Goal: Download file/media

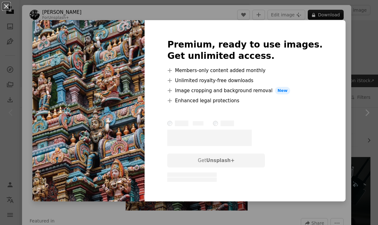
scroll to position [60, 0]
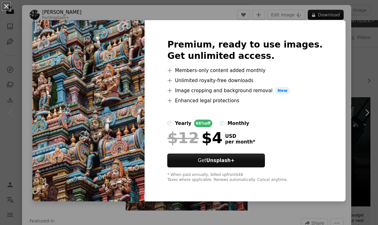
click at [137, 36] on img at bounding box center [88, 110] width 112 height 181
click at [334, 96] on div "An X shape Premium, ready to use images. Get unlimited access. A plus sign Memb…" at bounding box center [189, 112] width 378 height 225
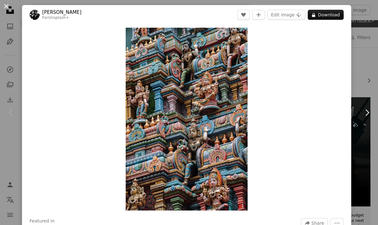
click at [6, 6] on button "An X shape" at bounding box center [7, 7] width 8 height 8
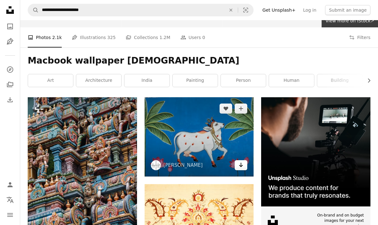
click at [241, 168] on icon "Arrow pointing down" at bounding box center [240, 165] width 5 height 8
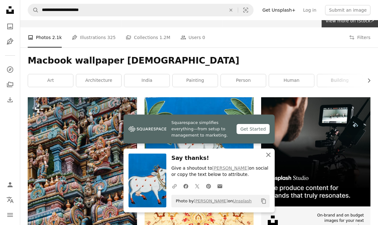
click at [270, 155] on icon "An X shape" at bounding box center [269, 155] width 8 height 8
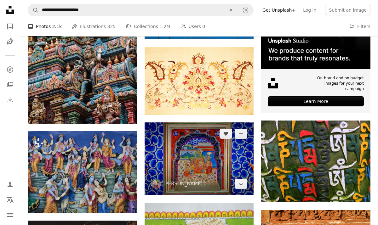
scroll to position [197, 0]
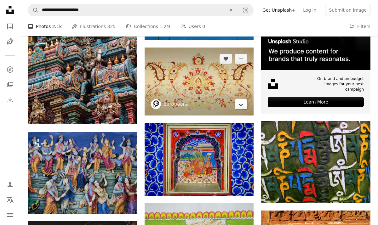
click at [243, 105] on icon "Arrow pointing down" at bounding box center [240, 104] width 5 height 8
